Goal: Find specific page/section: Find specific page/section

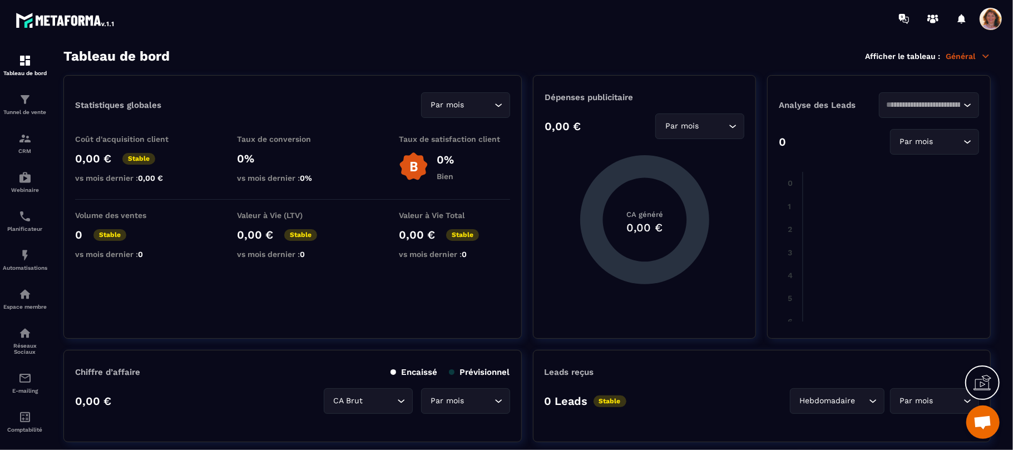
scroll to position [1569, 0]
click at [23, 107] on div "Tunnel de vente" at bounding box center [25, 104] width 44 height 22
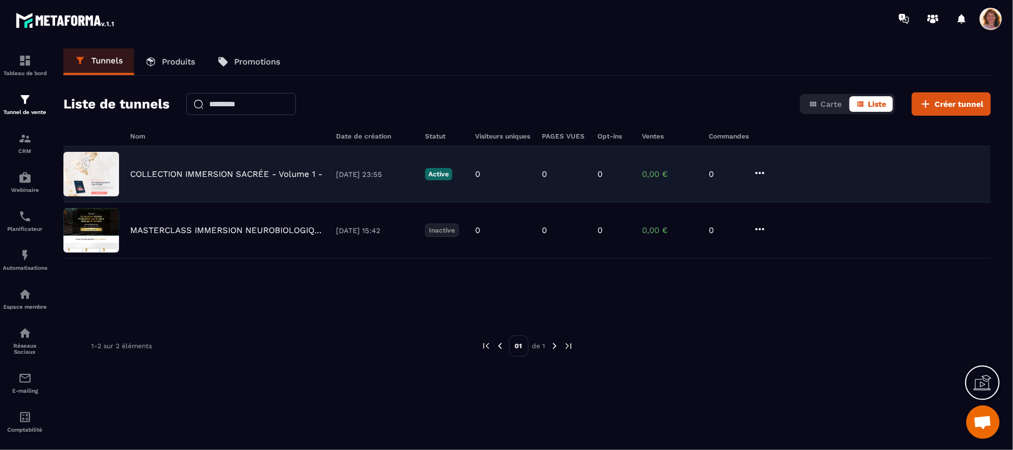
click at [228, 171] on p "COLLECTION IMMERSION SACRÉE - Volume 1 -" at bounding box center [226, 174] width 192 height 10
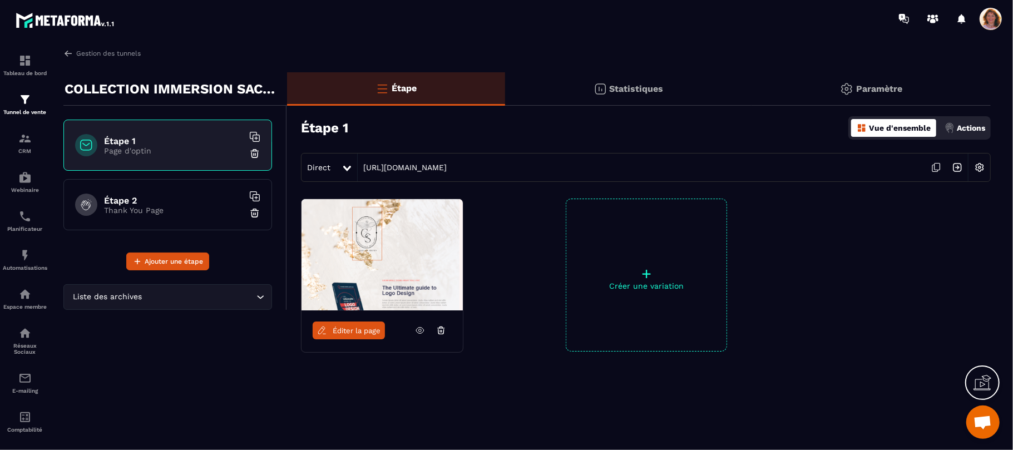
click at [410, 281] on img at bounding box center [381, 254] width 161 height 111
click at [353, 328] on span "Éditer la page" at bounding box center [357, 330] width 48 height 8
